Goal: Task Accomplishment & Management: Manage account settings

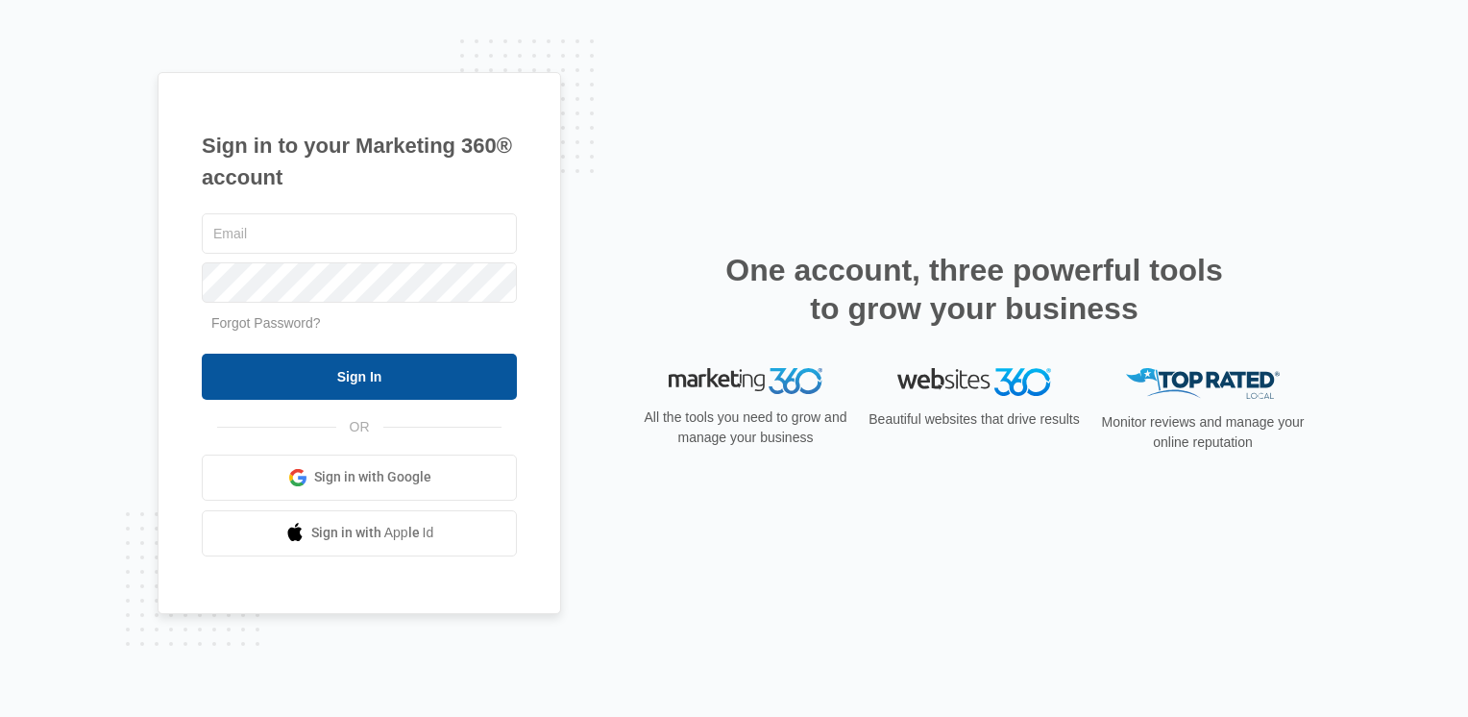
type input "[EMAIL_ADDRESS][DOMAIN_NAME]"
click at [453, 375] on input "Sign In" at bounding box center [359, 376] width 315 height 46
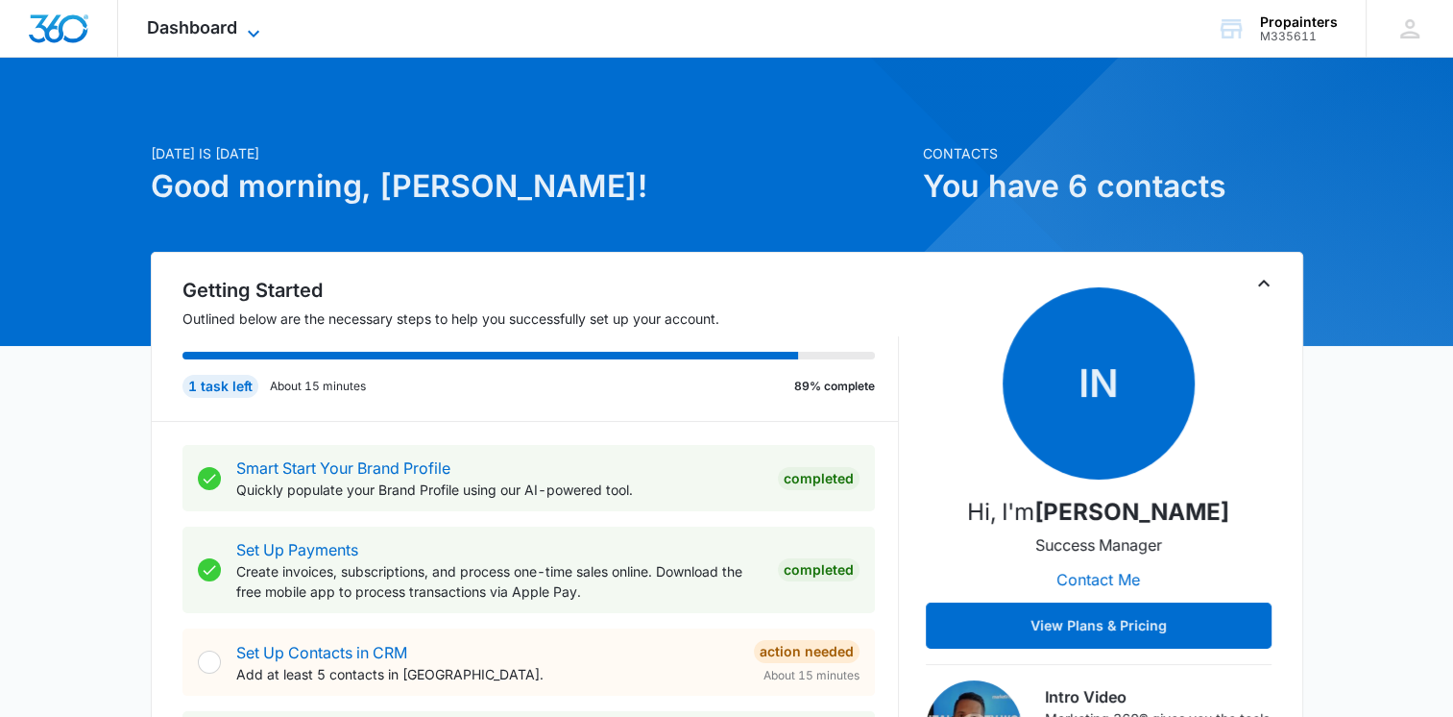
click at [246, 33] on icon at bounding box center [253, 33] width 23 height 23
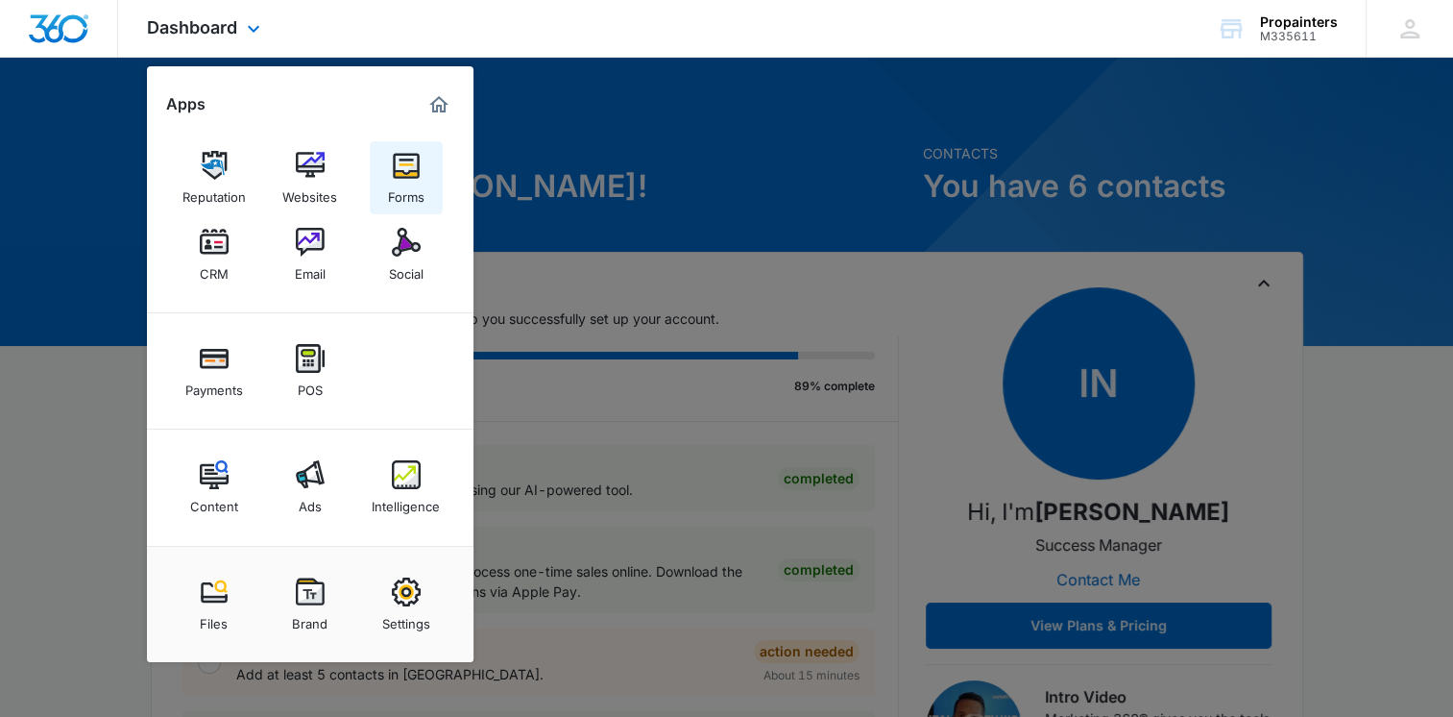
click at [399, 169] on img at bounding box center [406, 165] width 29 height 29
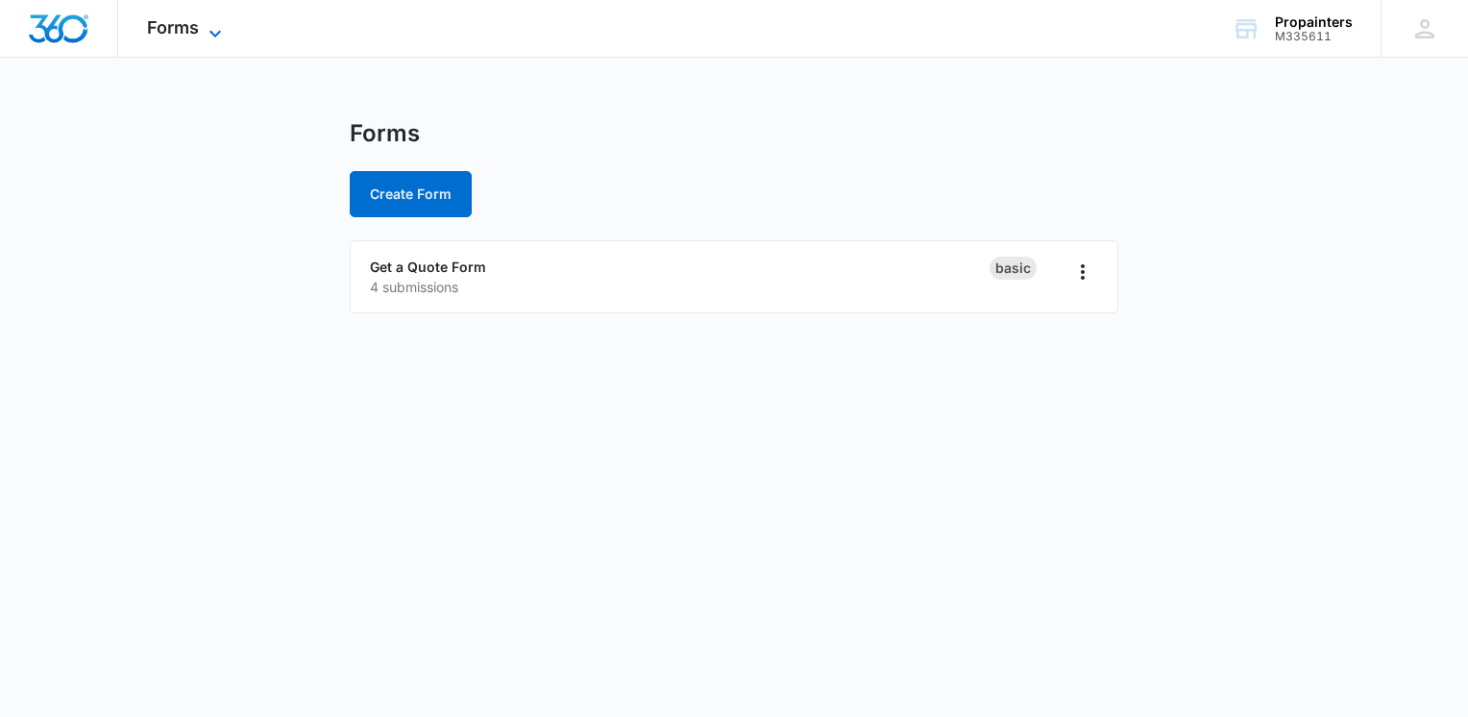
click at [207, 37] on icon at bounding box center [215, 33] width 23 height 23
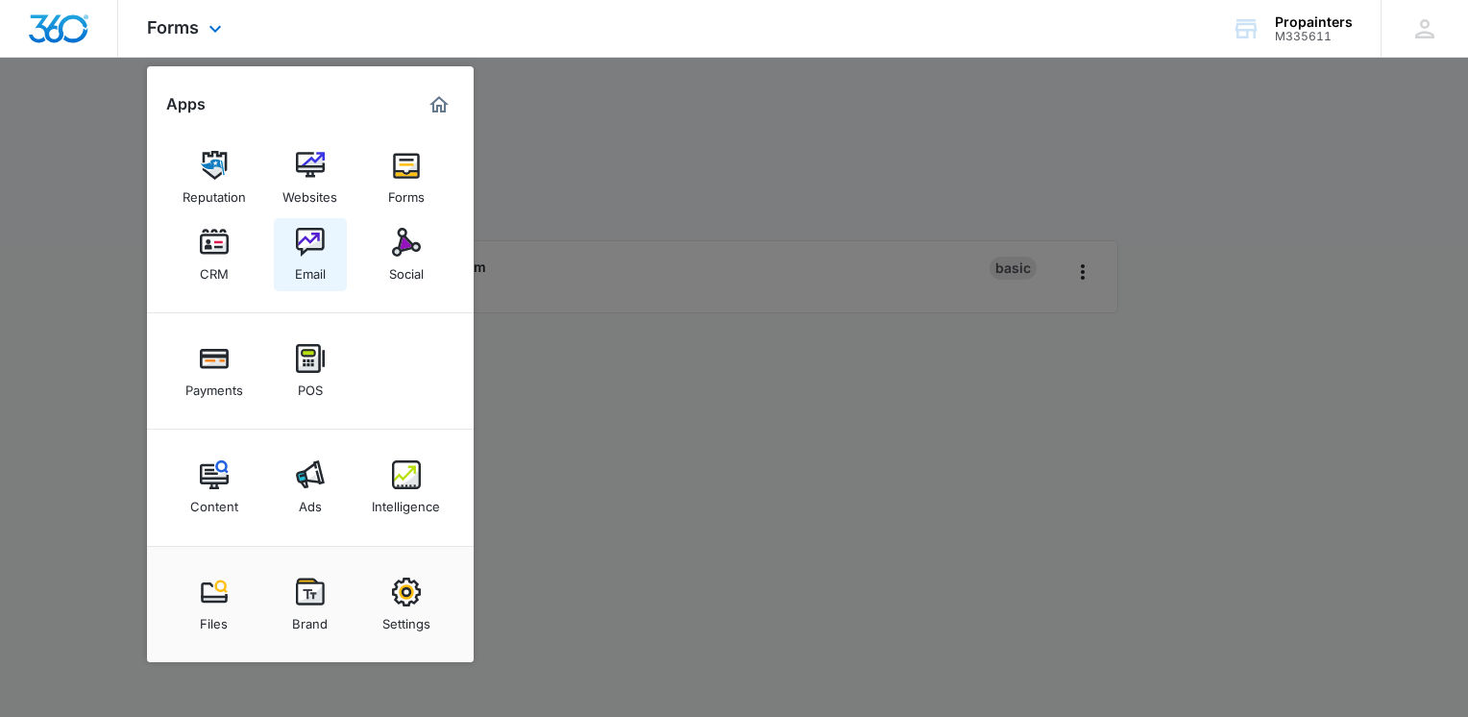
click at [320, 253] on img at bounding box center [310, 242] width 29 height 29
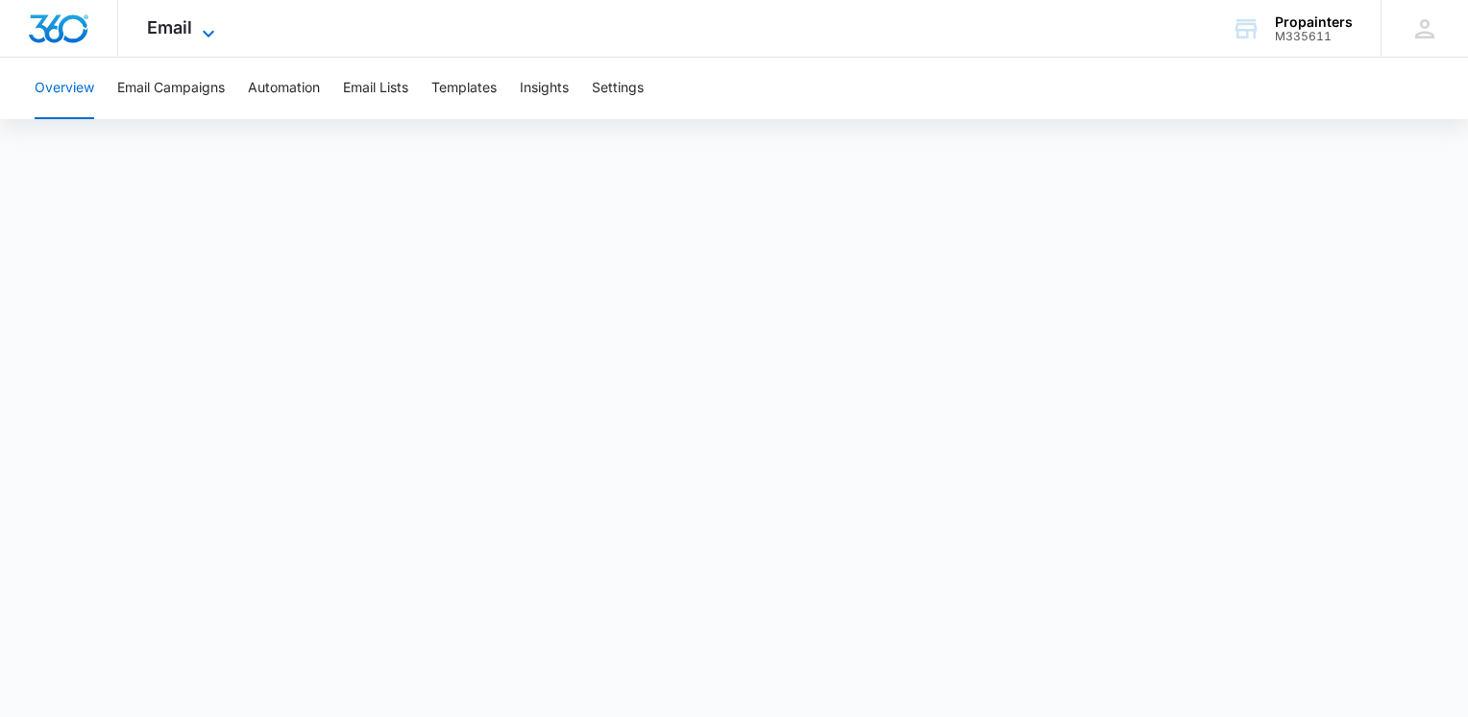
click at [213, 33] on icon at bounding box center [208, 33] width 23 height 23
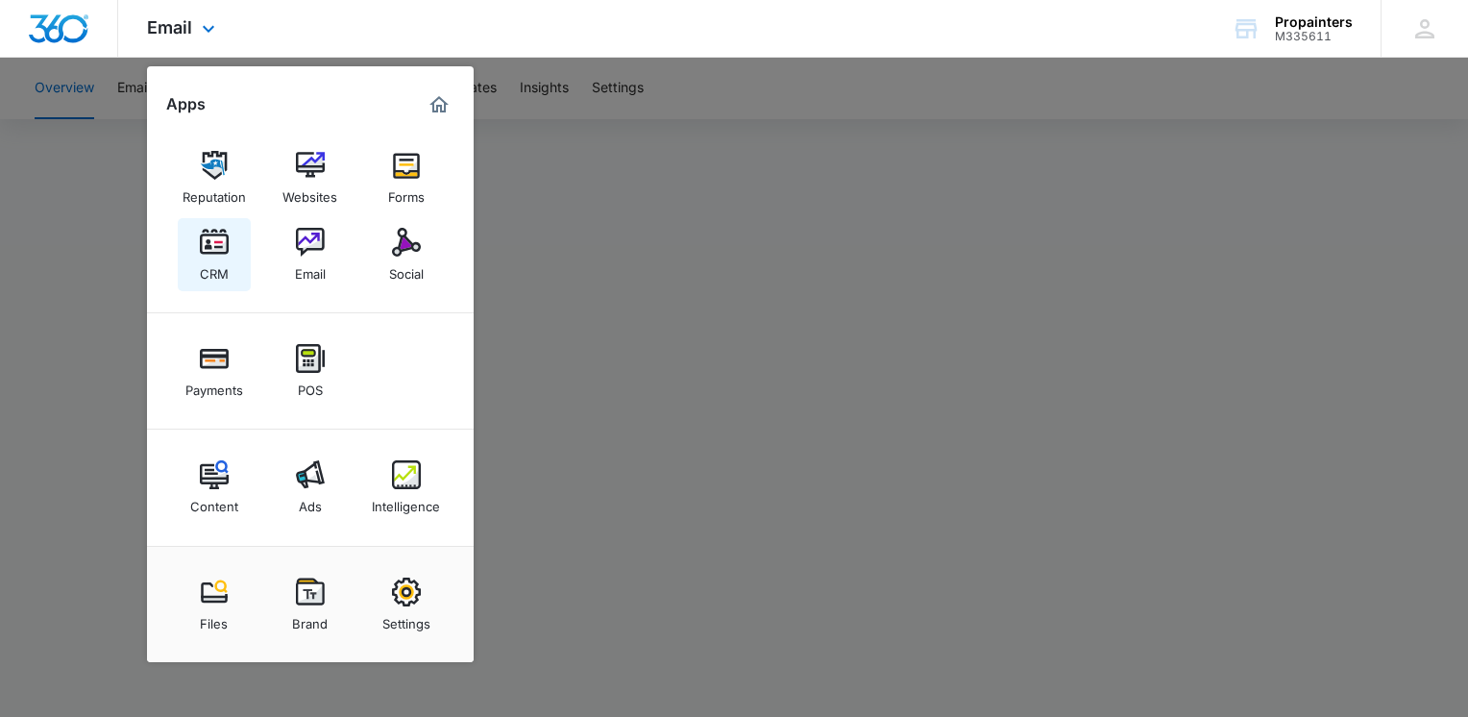
click at [217, 241] on img at bounding box center [214, 242] width 29 height 29
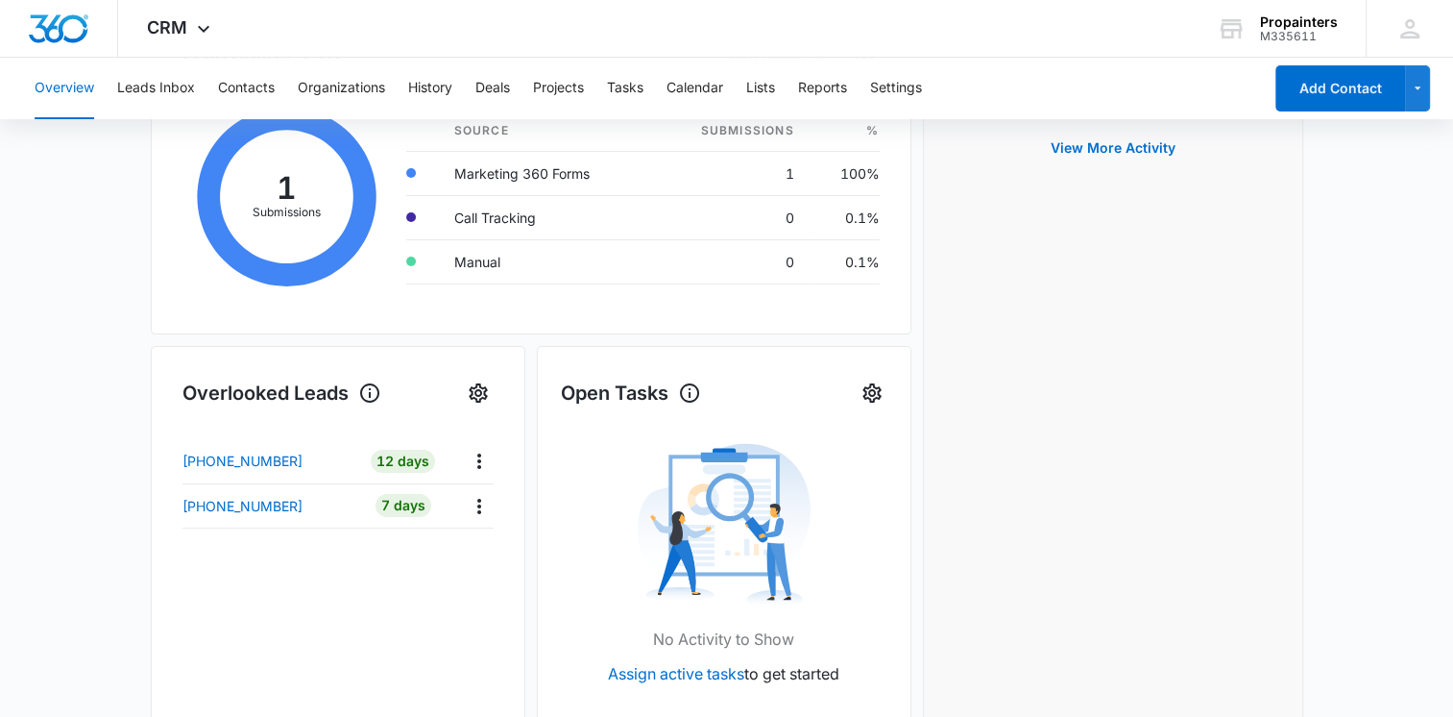
scroll to position [384, 0]
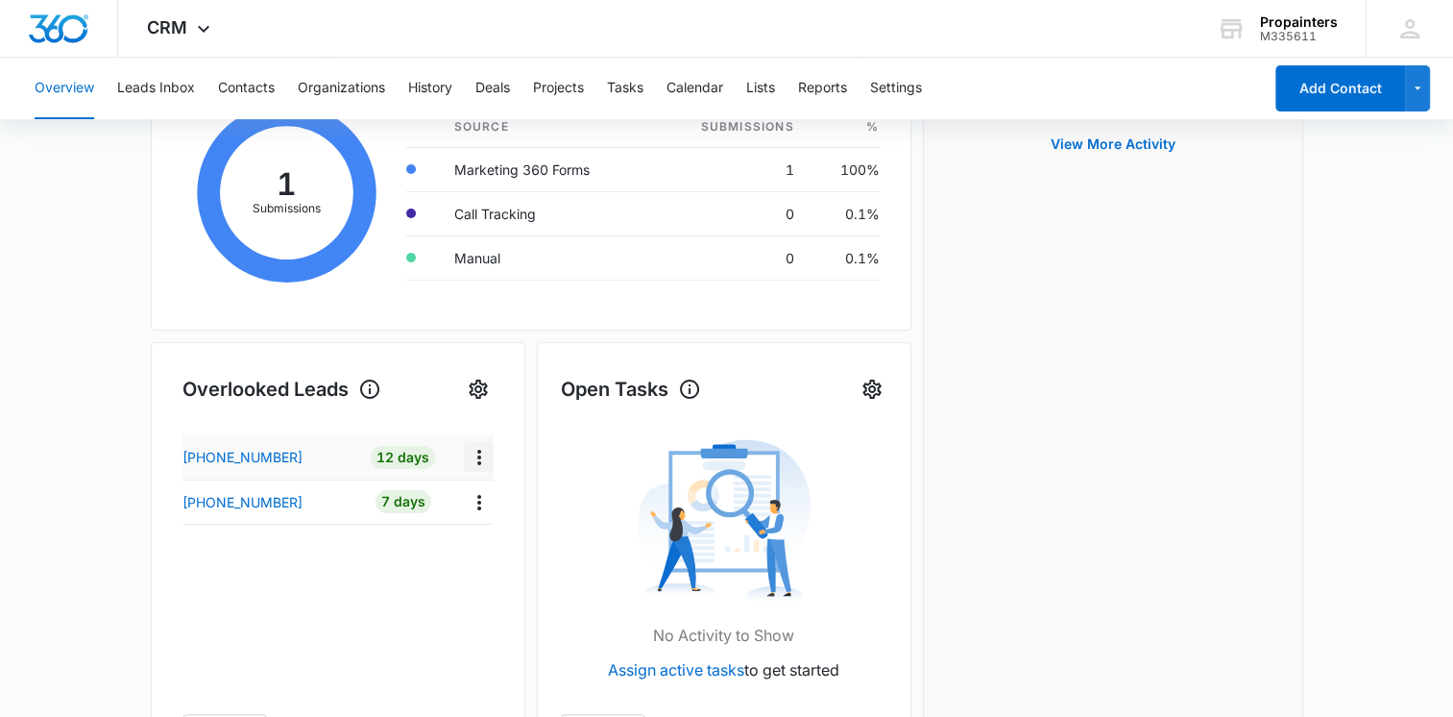
click at [474, 459] on icon "Actions" at bounding box center [479, 457] width 23 height 23
click at [429, 515] on td "7 Days" at bounding box center [402, 501] width 93 height 44
click at [474, 386] on icon "Settings" at bounding box center [478, 388] width 23 height 23
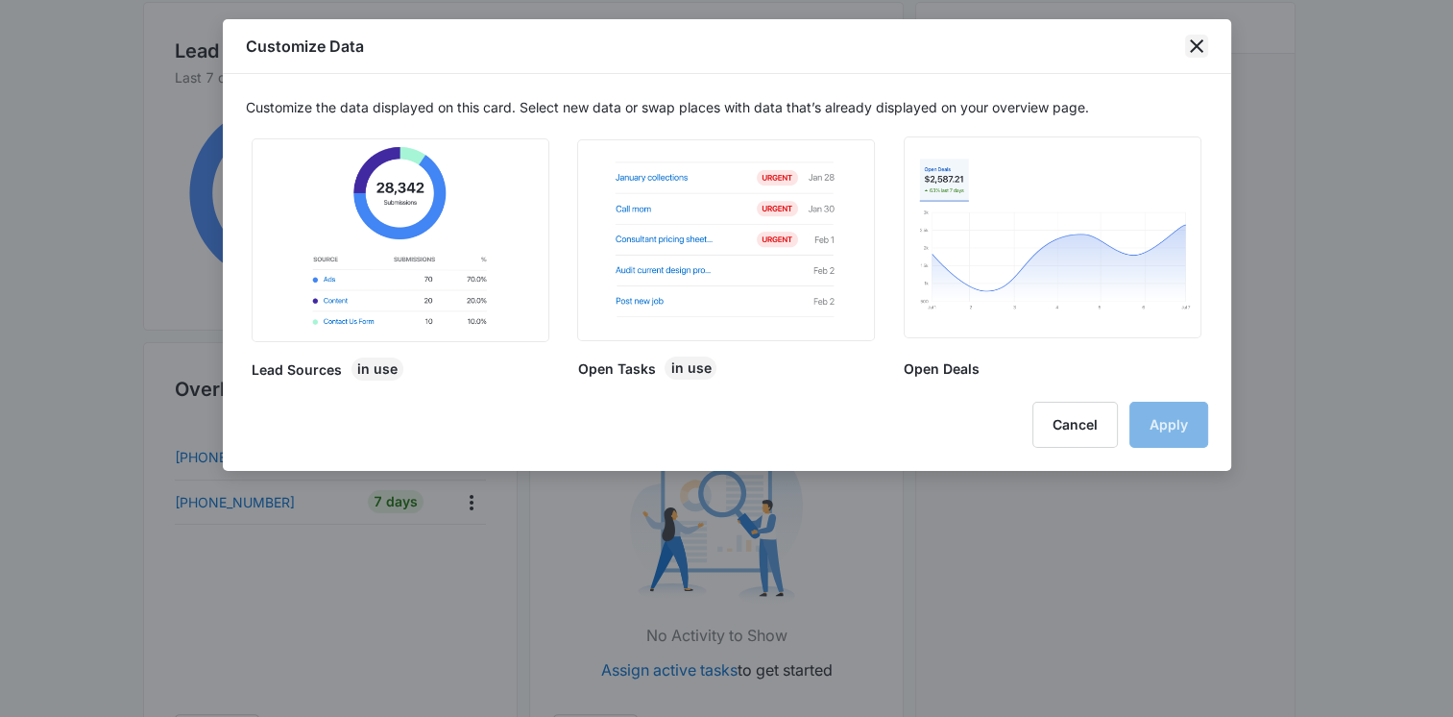
click at [1206, 46] on icon "close" at bounding box center [1196, 46] width 23 height 23
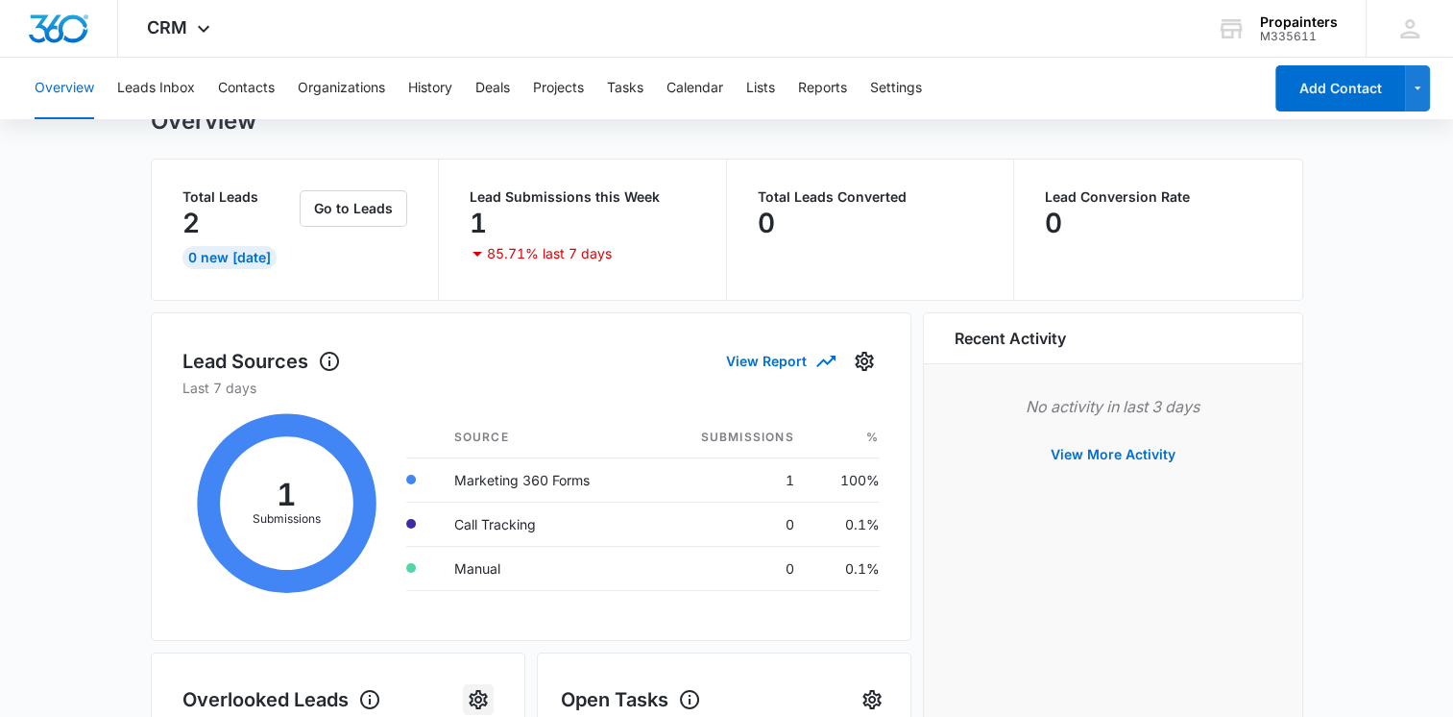
scroll to position [0, 0]
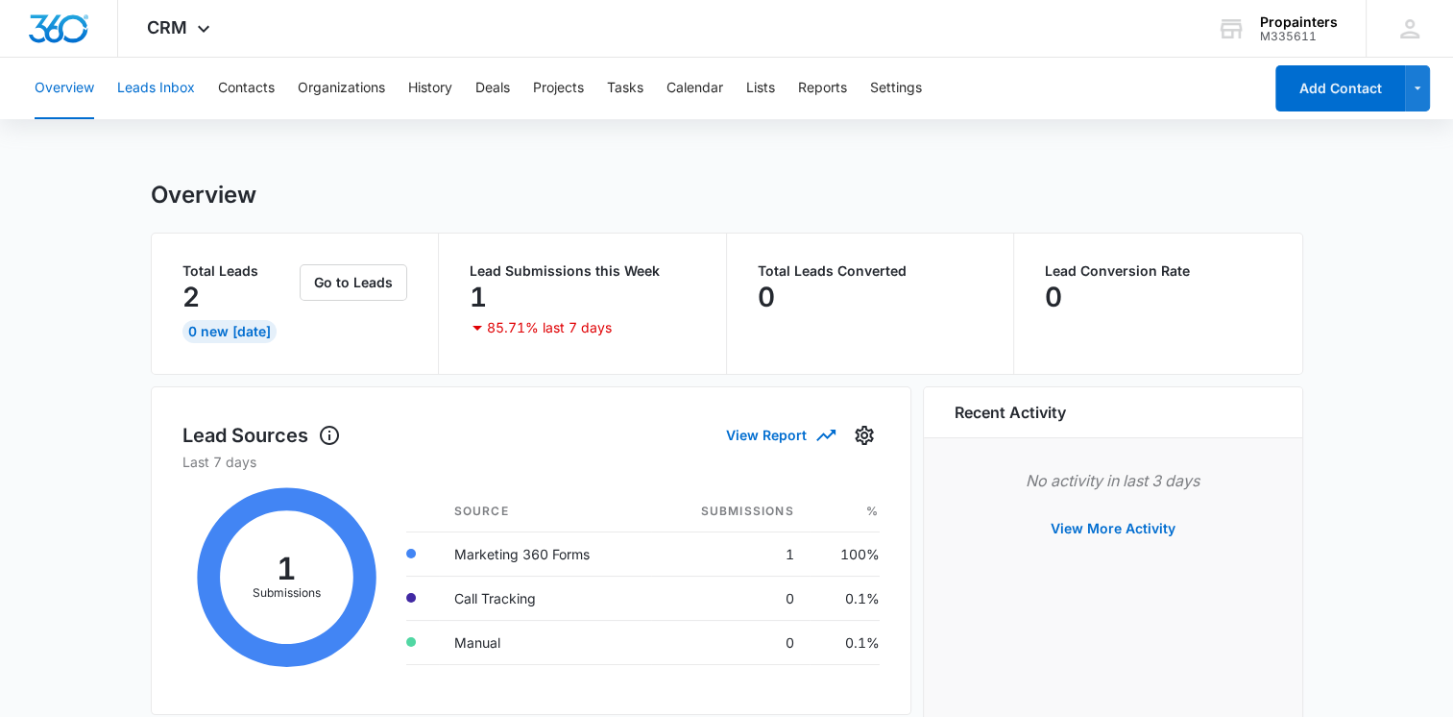
click at [180, 98] on button "Leads Inbox" at bounding box center [156, 88] width 78 height 61
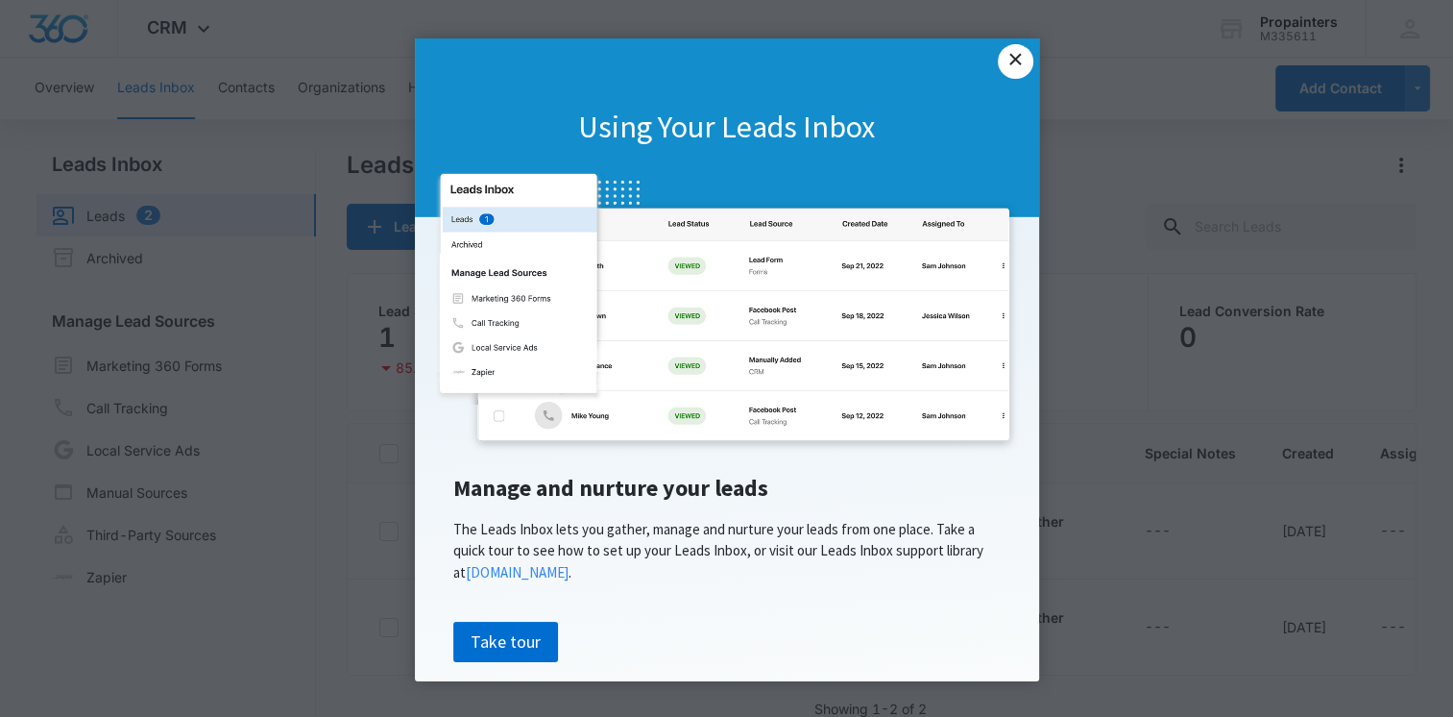
click at [1008, 62] on link "×" at bounding box center [1015, 61] width 35 height 35
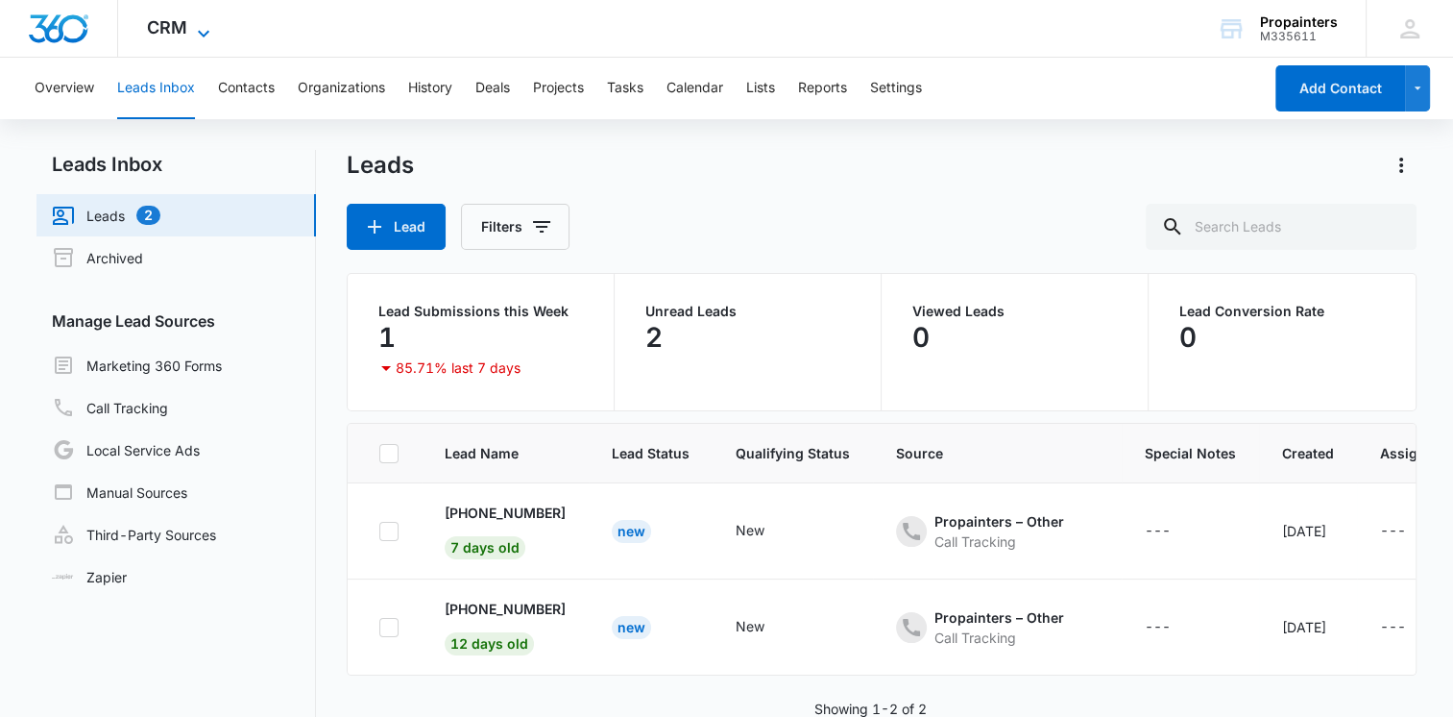
click at [203, 36] on icon at bounding box center [203, 33] width 23 height 23
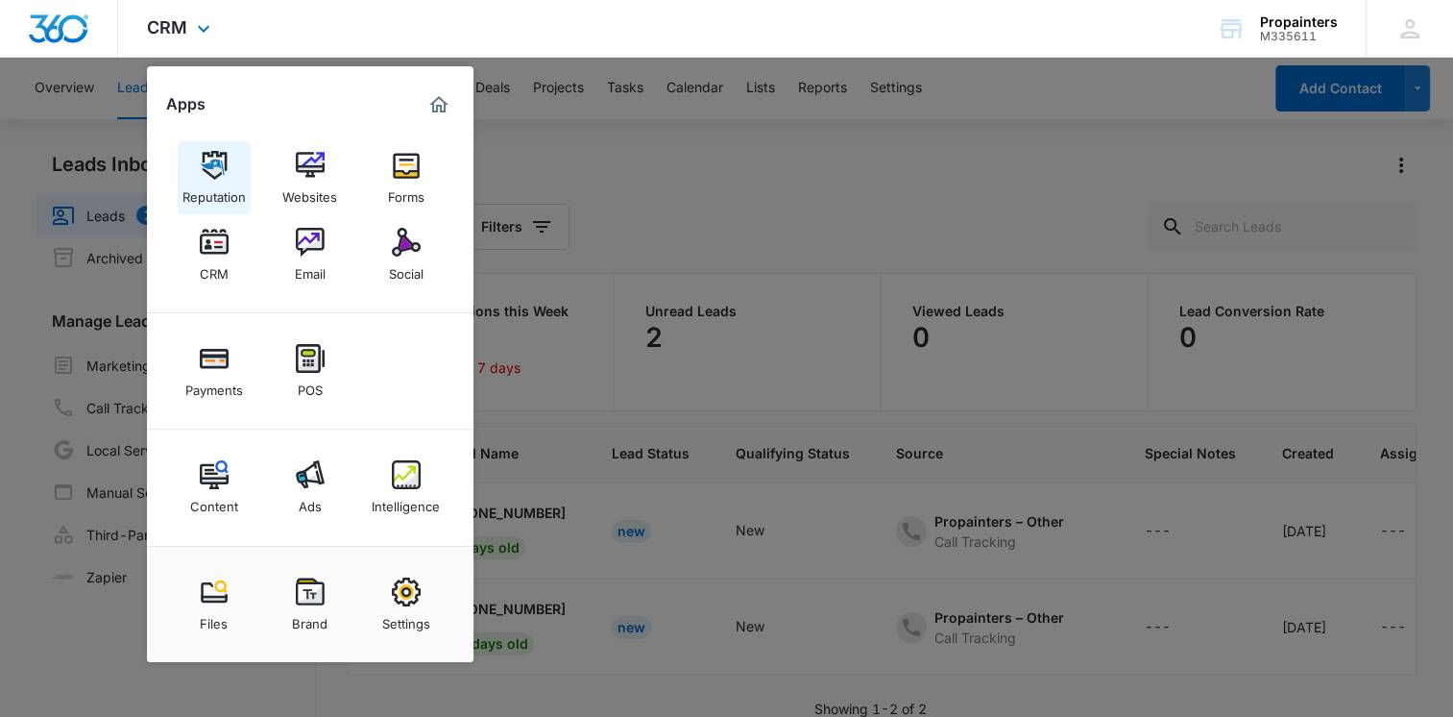
click at [217, 188] on div "Reputation" at bounding box center [213, 192] width 63 height 25
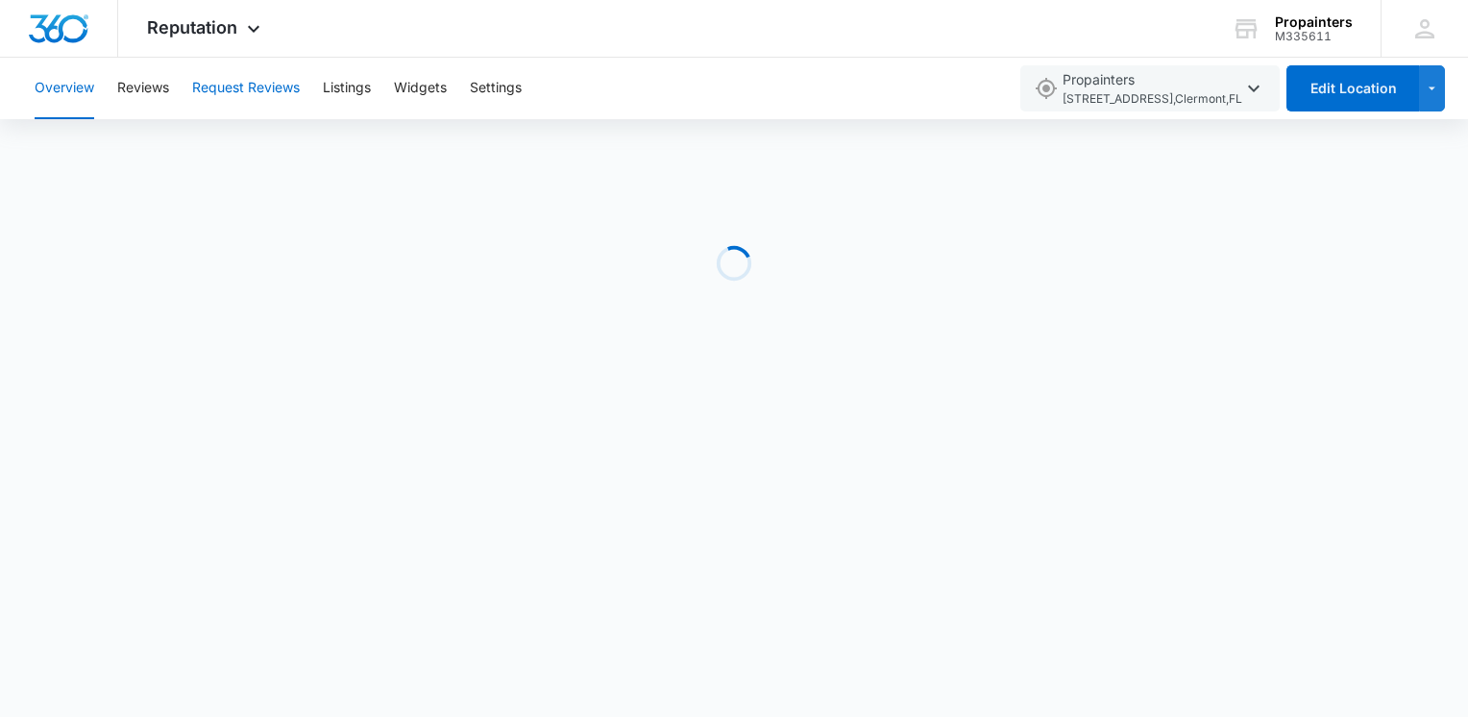
click at [240, 94] on button "Request Reviews" at bounding box center [246, 88] width 108 height 61
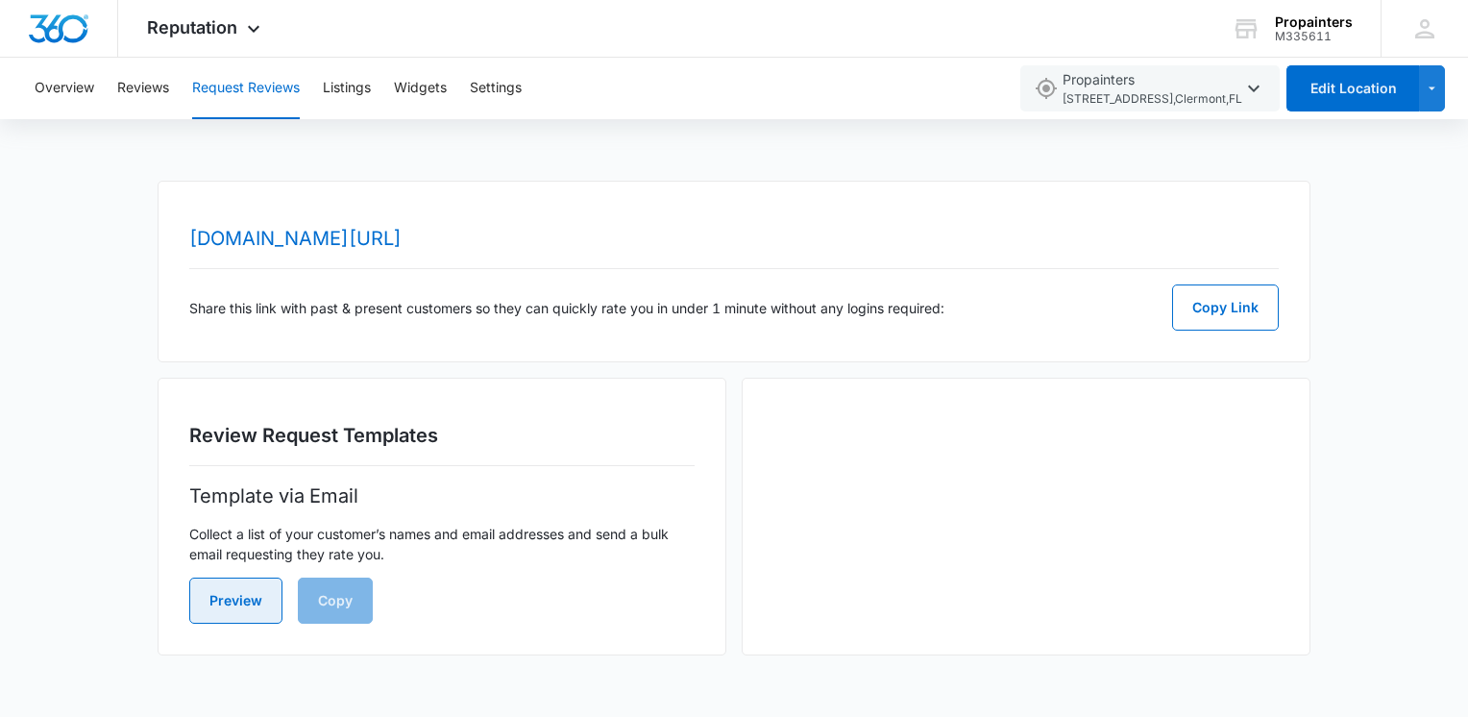
click at [254, 602] on button "Preview" at bounding box center [235, 600] width 93 height 46
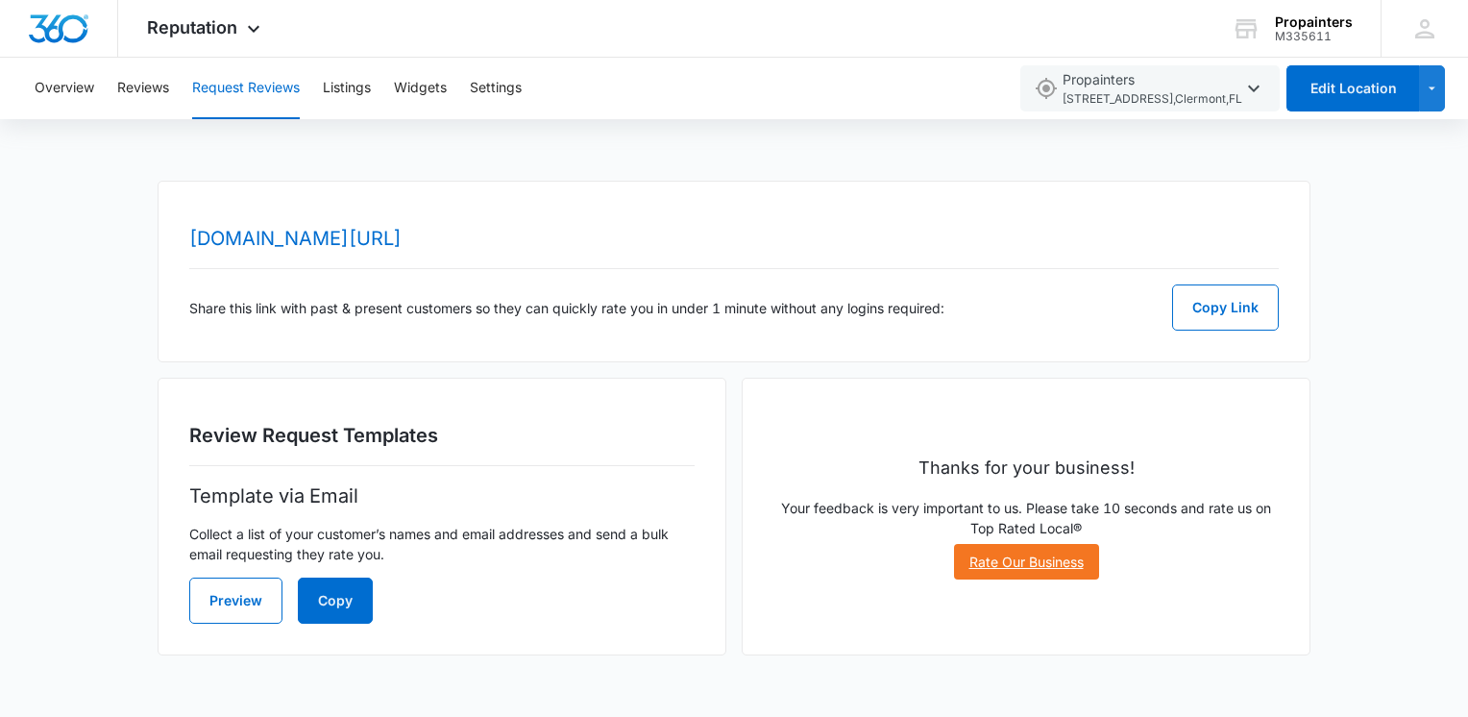
click at [1015, 569] on link "Rate Our Business" at bounding box center [1026, 562] width 145 height 36
click at [1204, 314] on button "Copy Link" at bounding box center [1225, 307] width 107 height 46
